Goal: Register for event/course

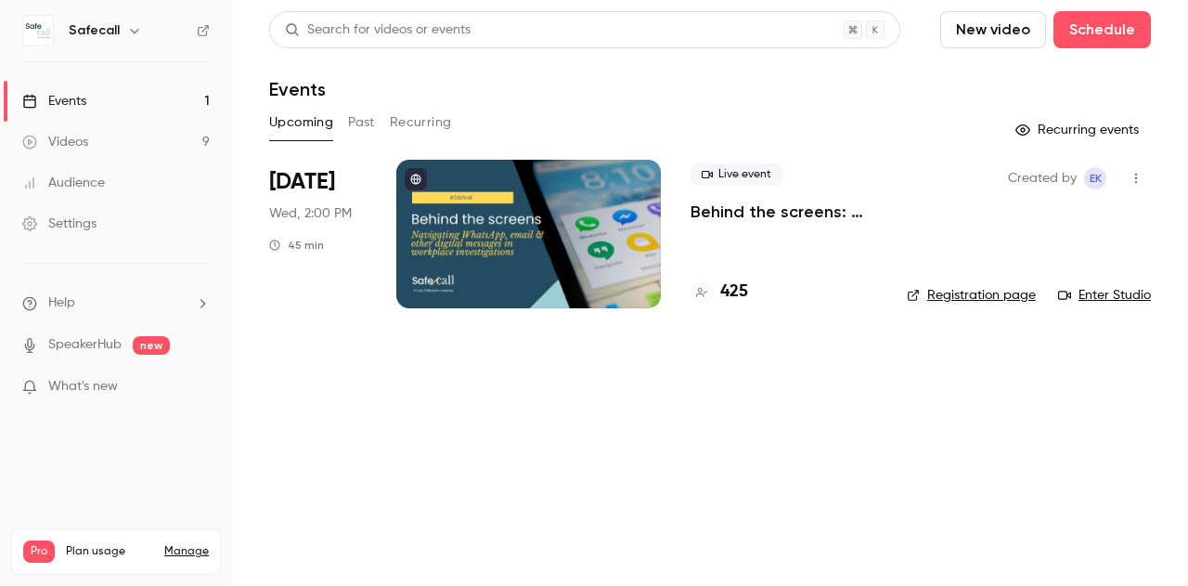
click at [774, 204] on p "Behind the screens: navigating WhatsApp, email & other digital messages in work…" at bounding box center [784, 212] width 187 height 22
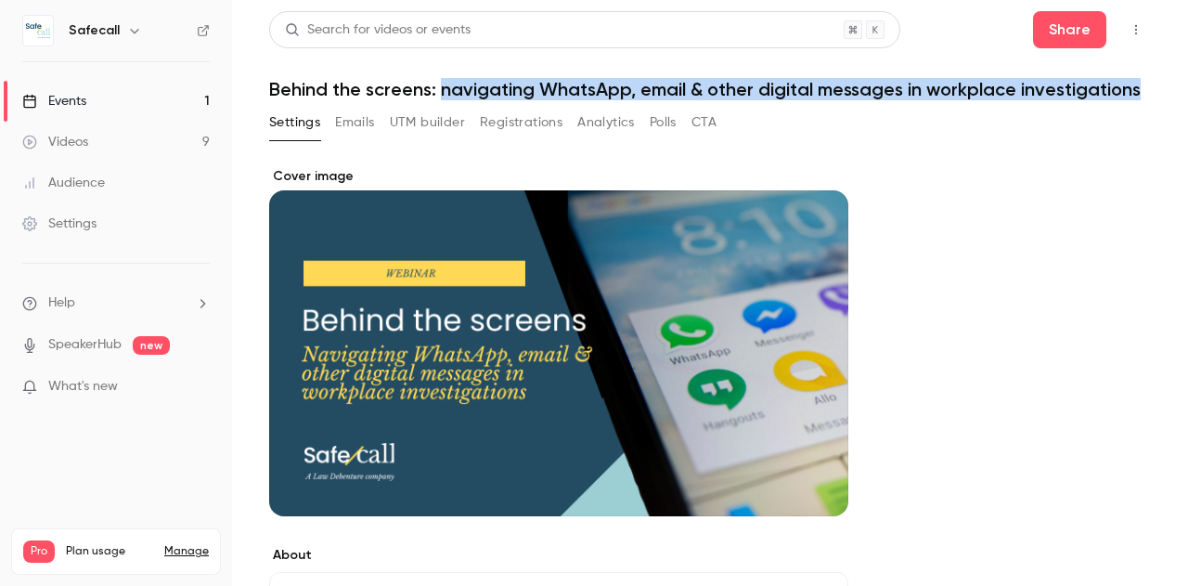
drag, startPoint x: 445, startPoint y: 90, endPoint x: 408, endPoint y: 119, distance: 47.0
click at [408, 100] on h1 "Behind the screens: navigating WhatsApp, email & other digital messages in work…" at bounding box center [710, 89] width 882 height 22
copy h1 "navigating WhatsApp, email & other digital messages in workplace investigations"
click at [74, 102] on div "Events" at bounding box center [54, 101] width 64 height 19
